Goal: Task Accomplishment & Management: Manage account settings

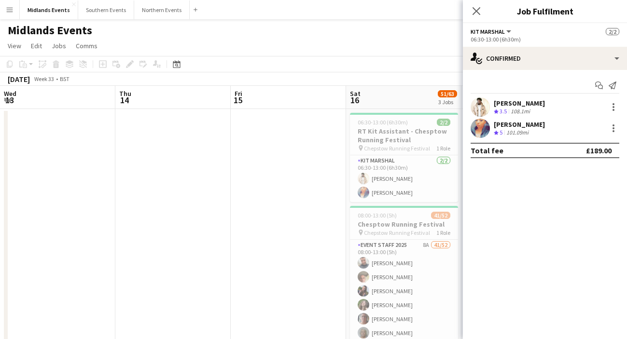
scroll to position [0, 248]
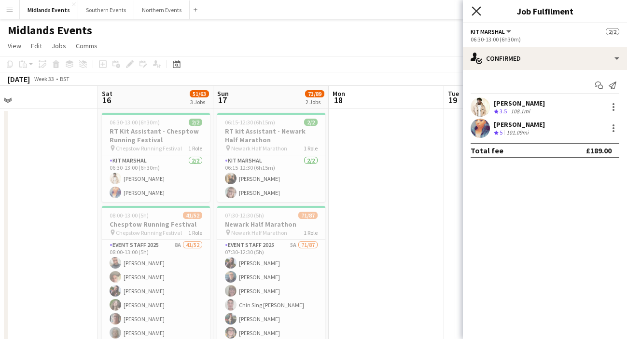
click at [476, 8] on icon "Close pop-in" at bounding box center [476, 10] width 9 height 9
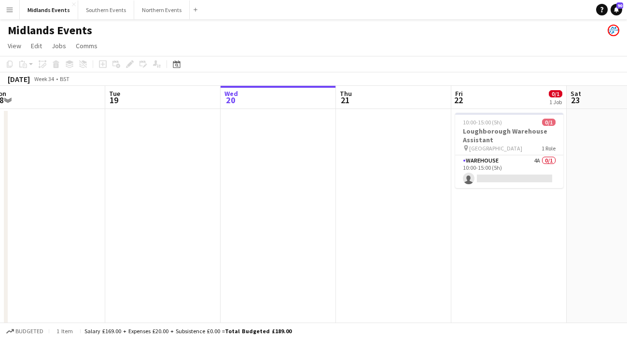
scroll to position [0, 396]
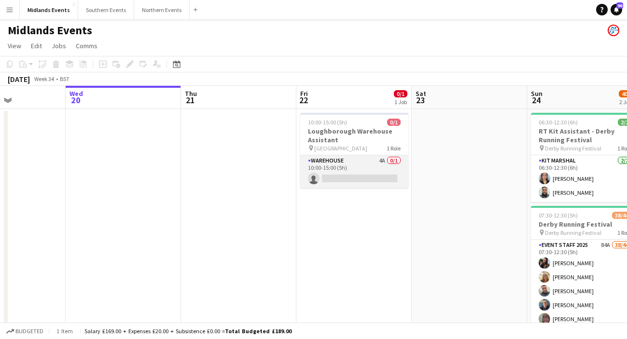
click at [335, 178] on app-card-role "Warehouse 4A 0/1 10:00-15:00 (5h) single-neutral-actions" at bounding box center [354, 171] width 108 height 33
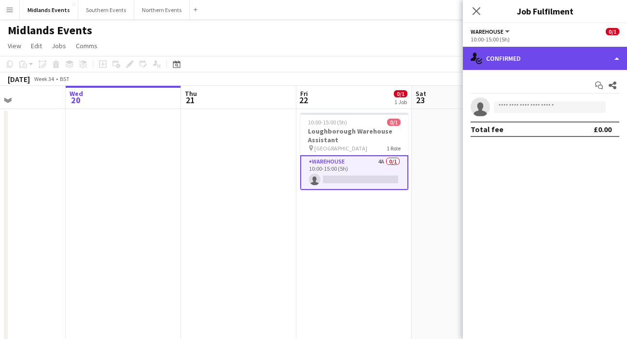
click at [542, 58] on div "single-neutral-actions-check-2 Confirmed" at bounding box center [545, 58] width 164 height 23
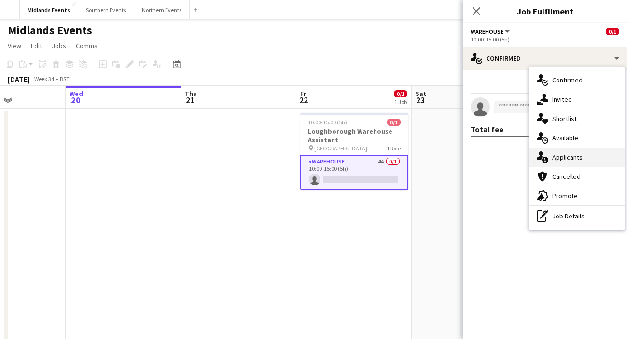
click at [561, 153] on div "single-neutral-actions-information Applicants" at bounding box center [577, 157] width 96 height 19
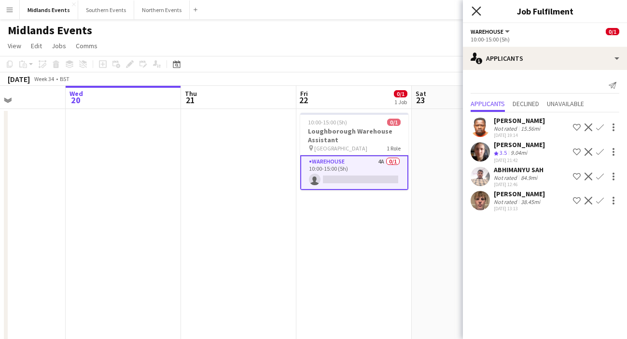
click at [476, 13] on icon "Close pop-in" at bounding box center [476, 10] width 9 height 9
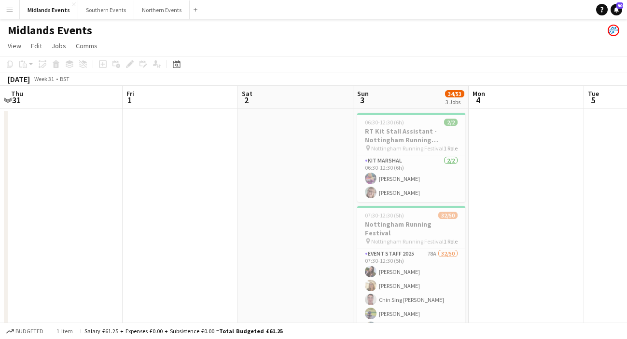
scroll to position [0, 284]
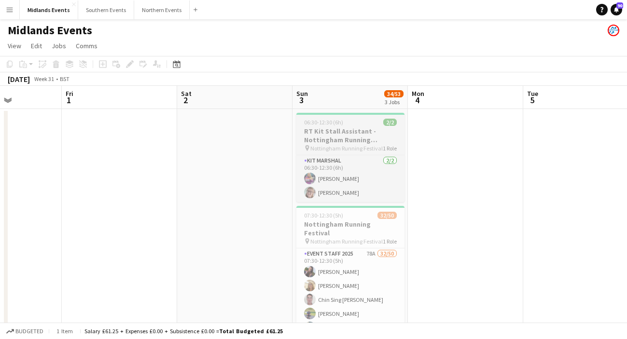
click at [345, 139] on h3 "RT Kit Stall Assistant - Nottingham Running Festival" at bounding box center [350, 135] width 108 height 17
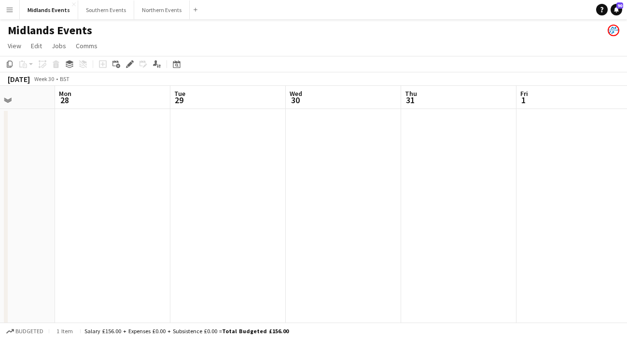
scroll to position [0, 273]
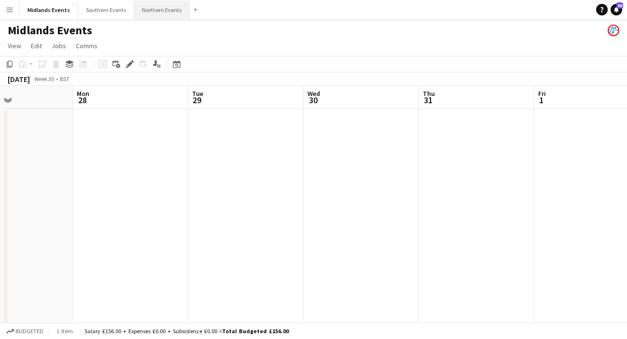
click at [165, 13] on button "Northern Events Close" at bounding box center [162, 9] width 56 height 19
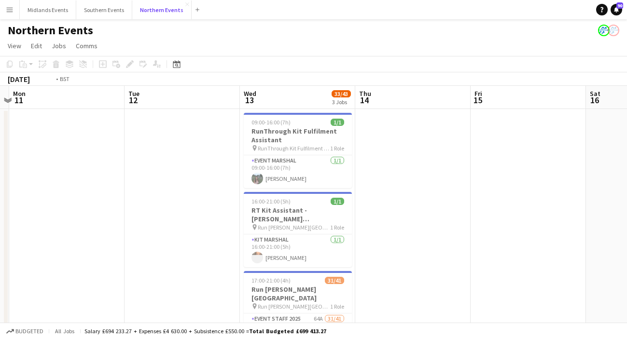
scroll to position [0, 199]
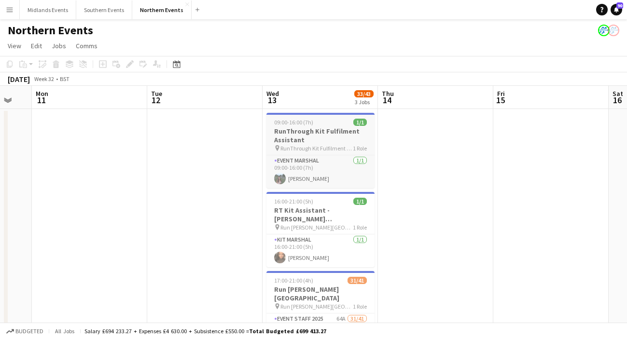
click at [316, 125] on div "09:00-16:00 (7h) 1/1" at bounding box center [320, 122] width 108 height 7
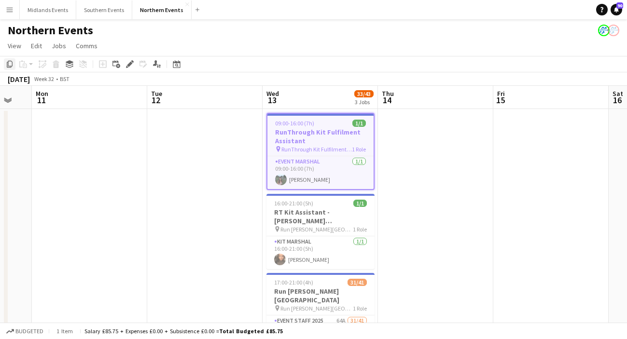
click at [9, 65] on icon "Copy" at bounding box center [10, 64] width 8 height 8
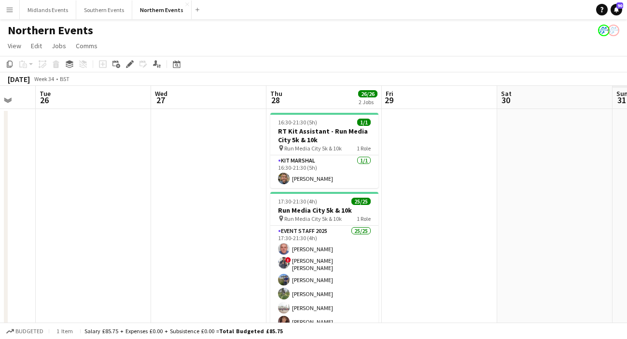
scroll to position [0, 272]
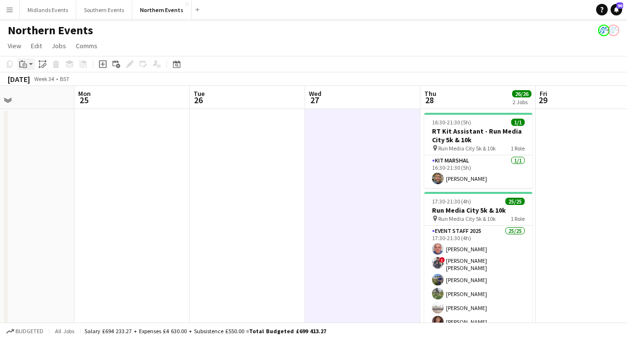
click at [23, 62] on icon "Paste" at bounding box center [23, 64] width 8 height 8
click at [28, 80] on link "Paste Command V" at bounding box center [64, 82] width 76 height 9
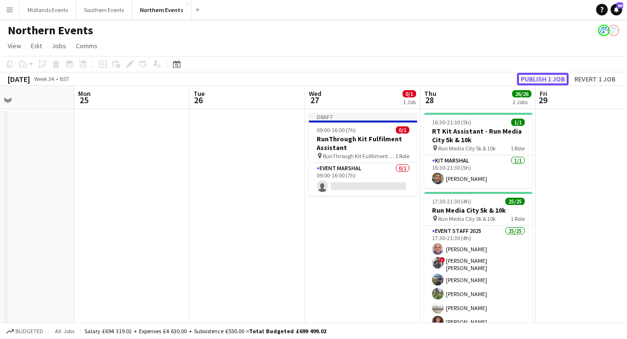
click at [541, 81] on button "Publish 1 job" at bounding box center [543, 79] width 52 height 13
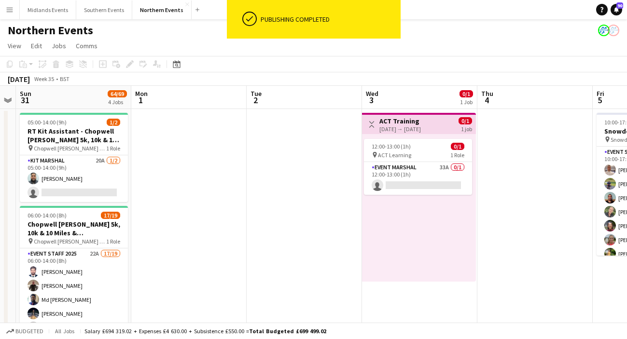
scroll to position [0, 446]
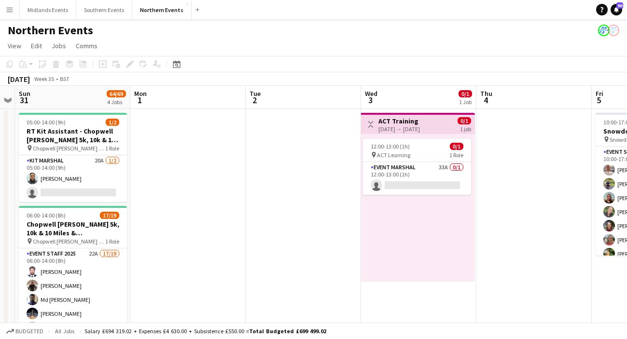
click at [404, 235] on div "12:00-13:00 (1h) 0/1 pin ACT Learning 1 Role Event Marshal 33A 0/1 12:00-13:00 …" at bounding box center [418, 208] width 114 height 148
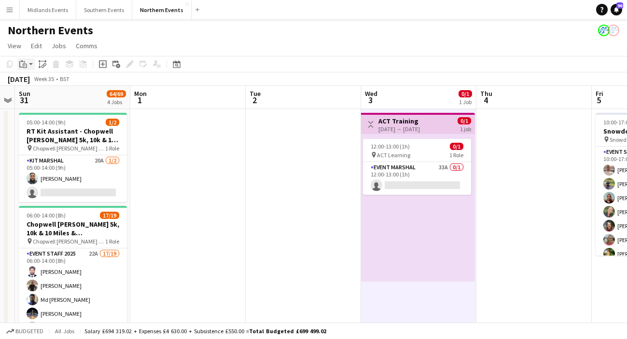
click at [28, 68] on div "Paste" at bounding box center [23, 64] width 12 height 12
click at [30, 78] on div "Paste Command V Paste with crew Command Shift V" at bounding box center [63, 91] width 93 height 42
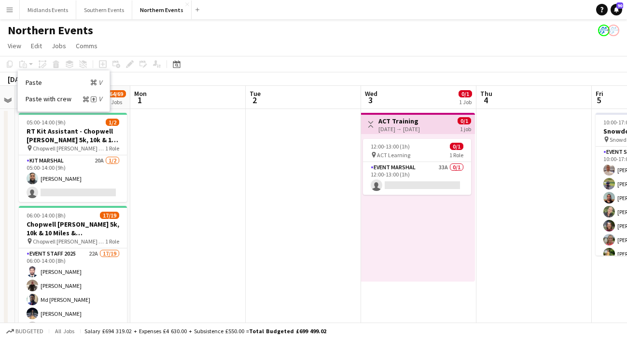
click at [24, 66] on div "Copy Paste Paste Command V Paste with crew Command Shift V Paste linked Job [GE…" at bounding box center [46, 64] width 85 height 12
click at [27, 81] on link "Paste Command V" at bounding box center [64, 82] width 76 height 9
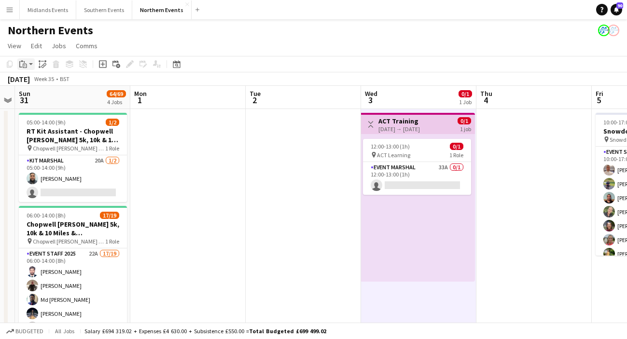
click at [24, 66] on icon "Paste" at bounding box center [23, 64] width 8 height 8
click at [26, 84] on link "Paste Command V" at bounding box center [64, 82] width 76 height 9
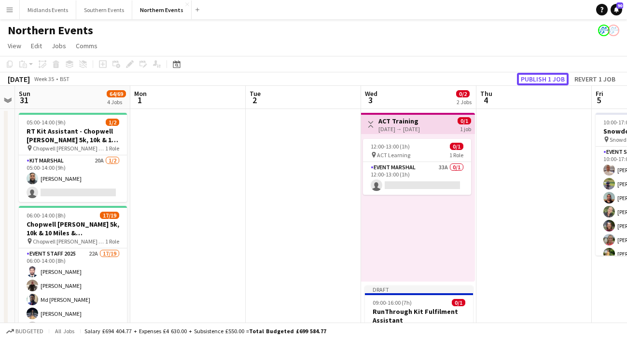
click at [535, 82] on button "Publish 1 job" at bounding box center [543, 79] width 52 height 13
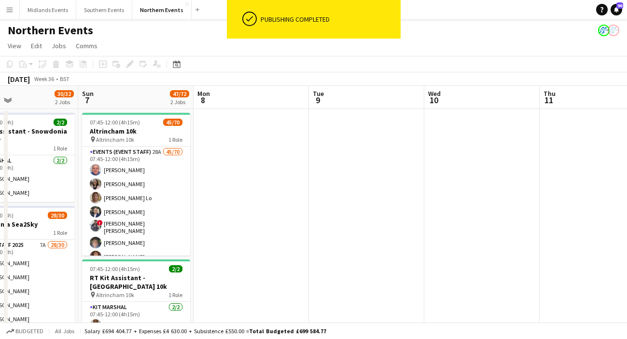
scroll to position [0, 272]
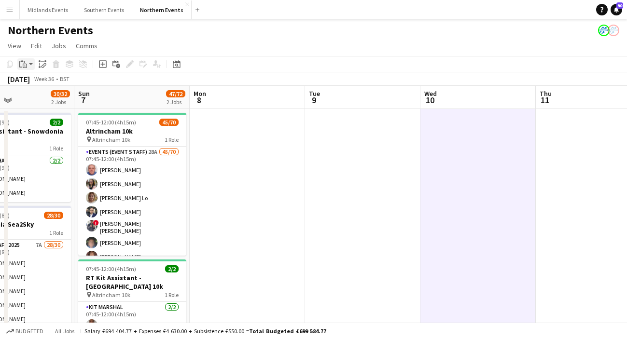
click at [23, 66] on icon "Paste" at bounding box center [23, 64] width 8 height 8
click at [28, 83] on link "Paste Command V" at bounding box center [64, 82] width 76 height 9
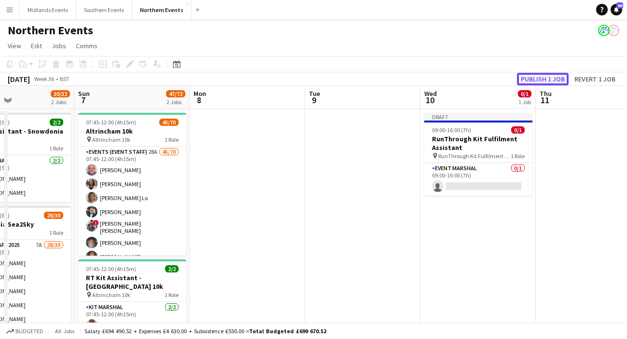
click at [550, 75] on button "Publish 1 job" at bounding box center [543, 79] width 52 height 13
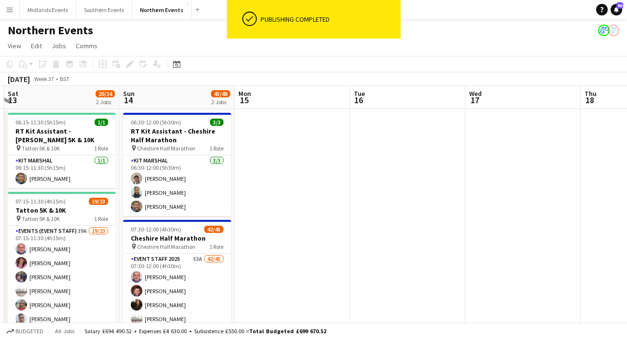
scroll to position [0, 358]
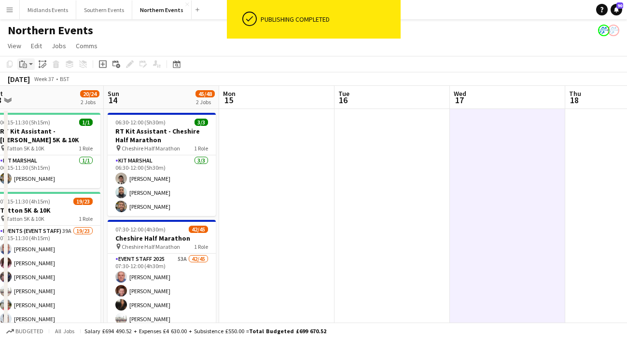
click at [23, 67] on icon "Paste" at bounding box center [23, 64] width 8 height 8
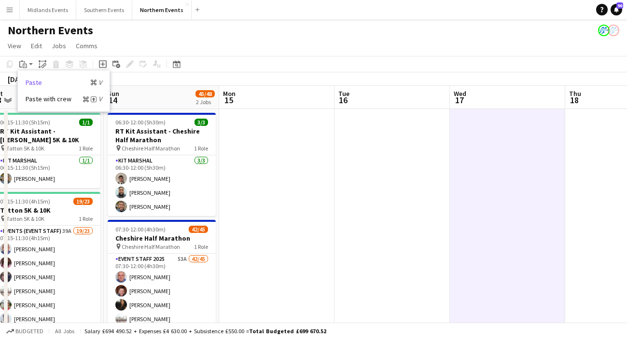
click at [28, 81] on link "Paste Command V" at bounding box center [64, 82] width 76 height 9
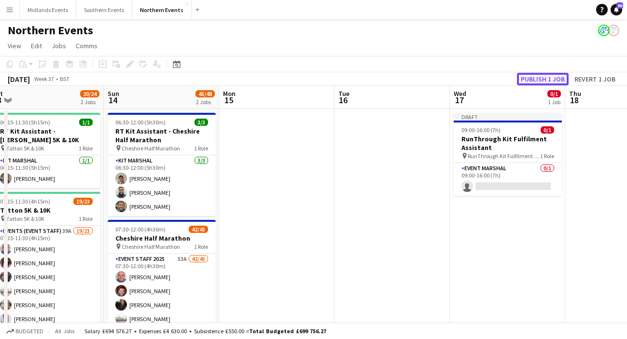
click at [531, 81] on button "Publish 1 job" at bounding box center [543, 79] width 52 height 13
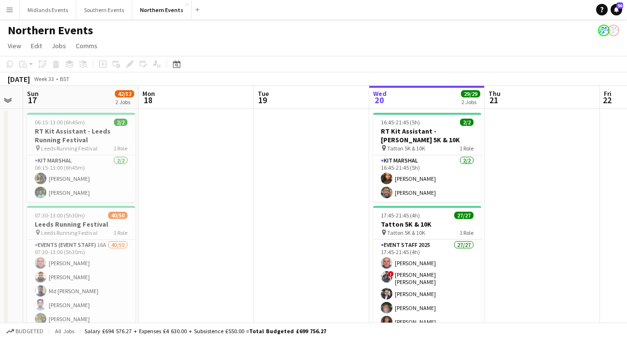
scroll to position [0, 207]
click at [6, 11] on app-icon "Menu" at bounding box center [10, 10] width 8 height 8
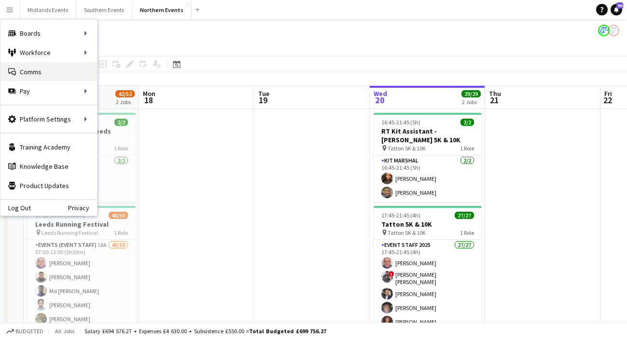
click at [16, 71] on link "Comms Comms" at bounding box center [48, 71] width 97 height 19
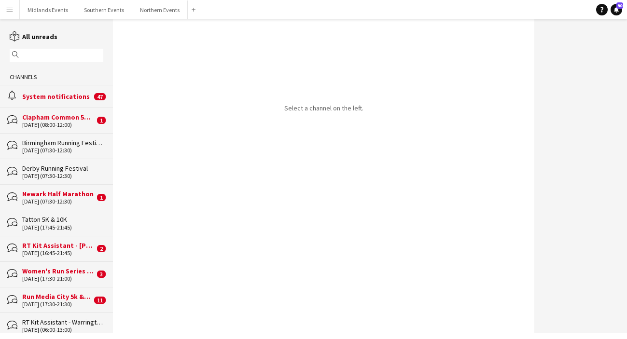
click at [46, 255] on div "bubbles RT Kit Assistant - Tatton 5K & 10K [DATE] (16:45-21:45) 2" at bounding box center [56, 249] width 113 height 26
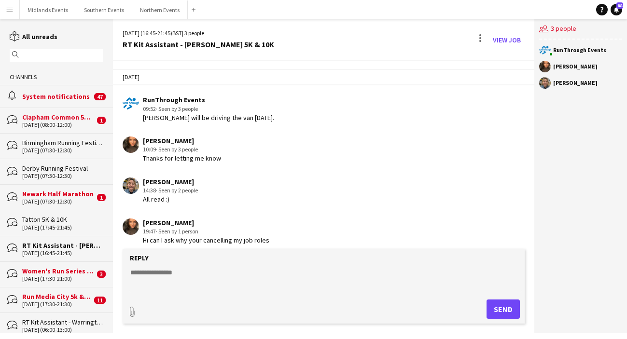
scroll to position [735, 0]
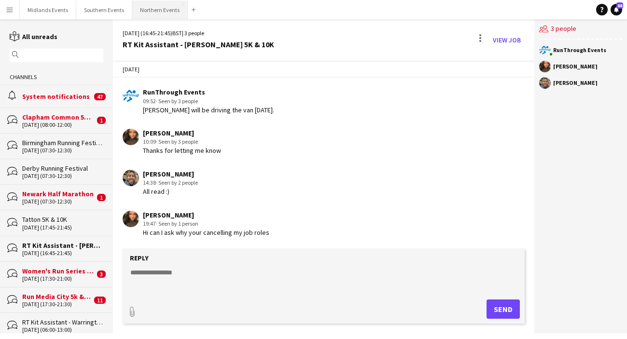
click at [156, 7] on button "Northern Events Close" at bounding box center [160, 9] width 56 height 19
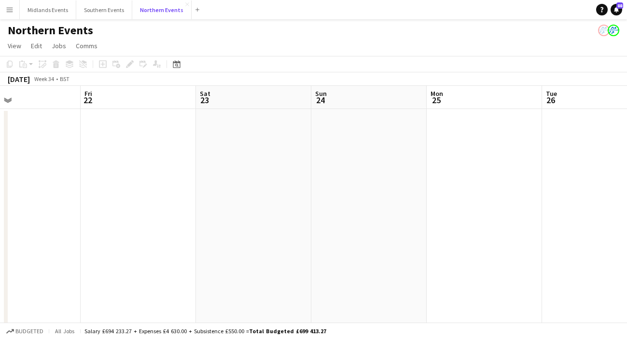
scroll to position [0, 410]
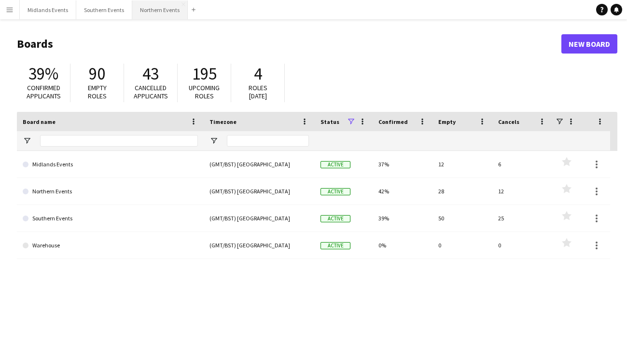
click at [162, 7] on button "Northern Events Close" at bounding box center [160, 9] width 56 height 19
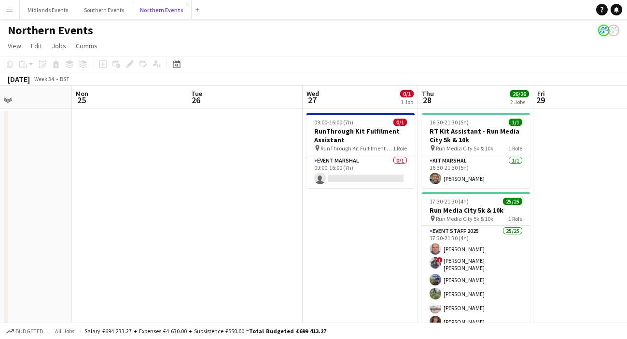
scroll to position [0, 396]
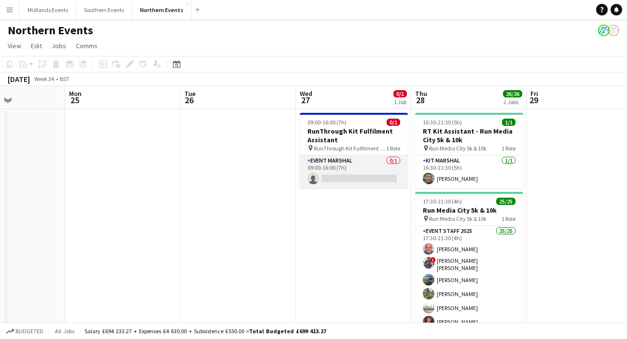
click at [348, 174] on app-card-role "Event Marshal 0/1 09:00-16:00 (7h) single-neutral-actions" at bounding box center [354, 171] width 108 height 33
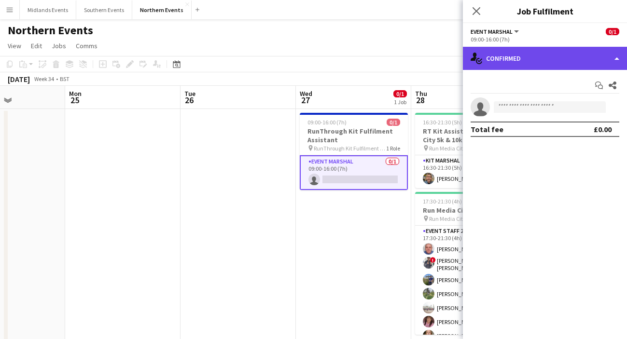
click at [553, 57] on div "single-neutral-actions-check-2 Confirmed" at bounding box center [545, 58] width 164 height 23
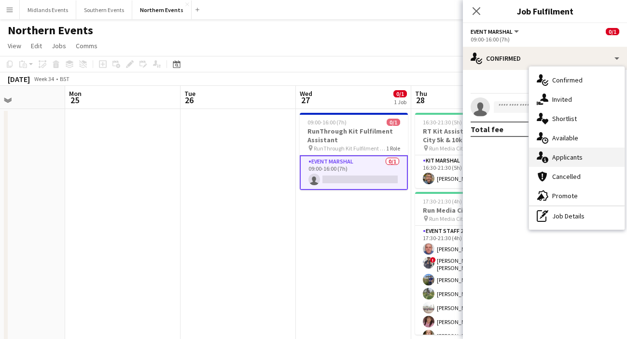
click at [571, 155] on div "single-neutral-actions-information Applicants" at bounding box center [577, 157] width 96 height 19
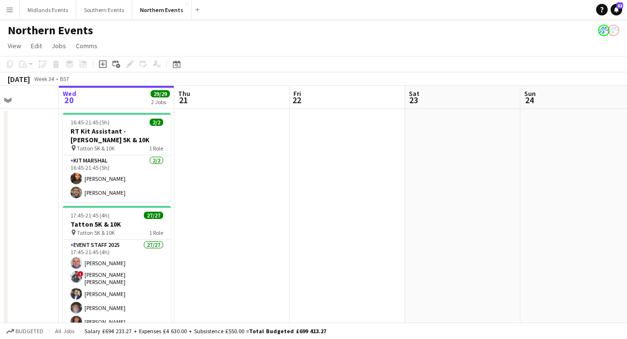
scroll to position [0, 271]
